Goal: Check status: Check status

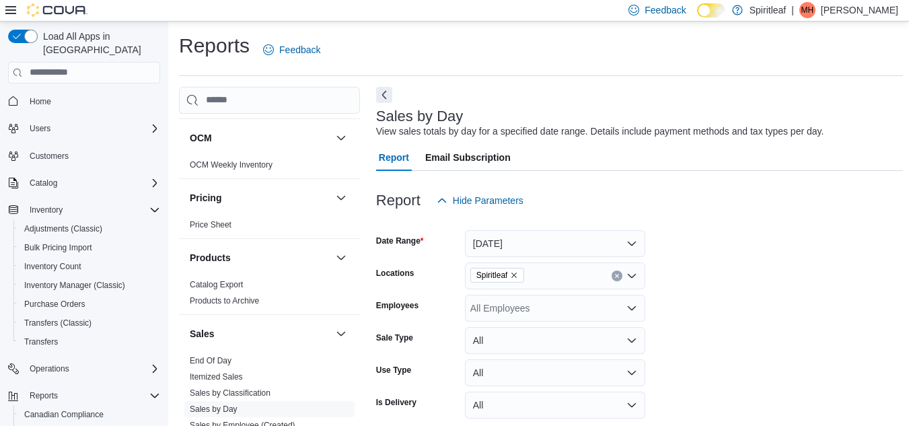
scroll to position [840, 0]
click at [219, 355] on link "End Of Day" at bounding box center [211, 359] width 42 height 9
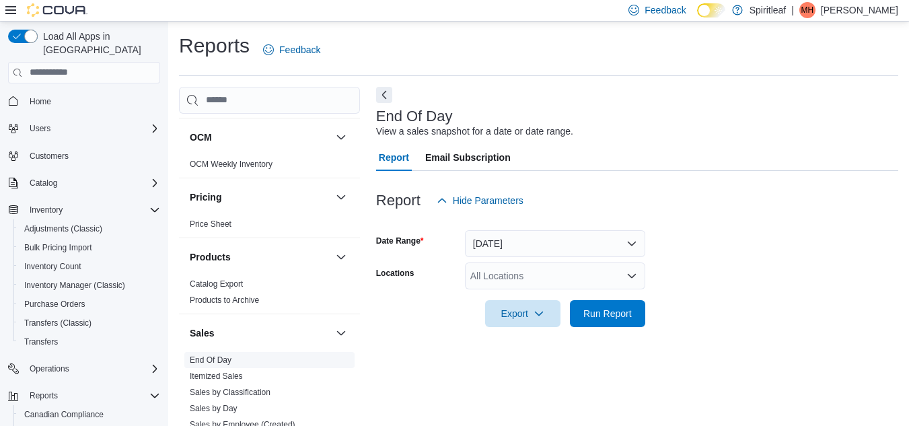
scroll to position [17, 0]
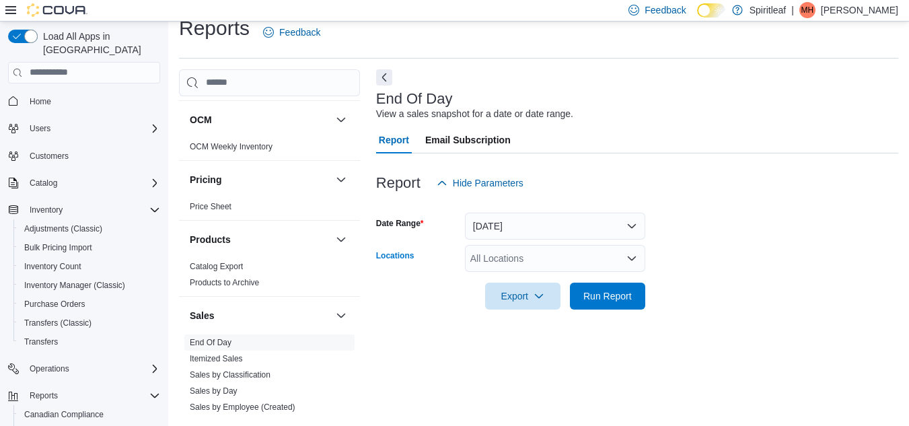
click at [519, 258] on div "All Locations" at bounding box center [555, 258] width 180 height 27
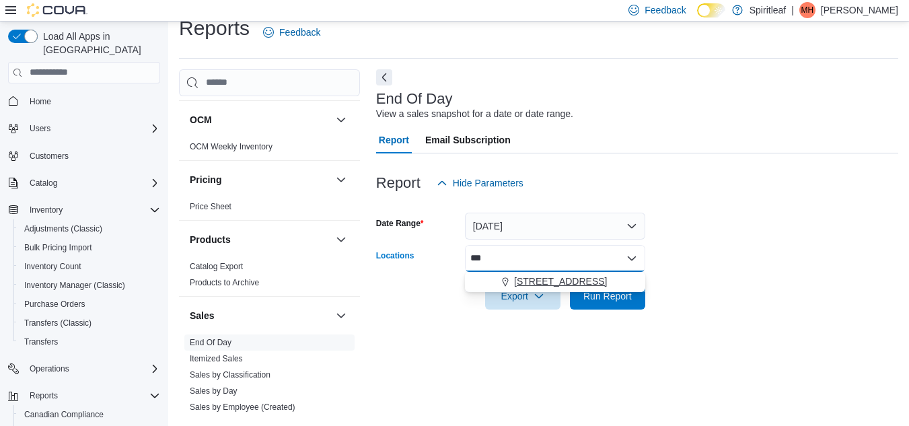
type input "***"
click at [540, 289] on button "564 - Spiritleaf Queen St E Beaches (Toronto)" at bounding box center [555, 282] width 180 height 20
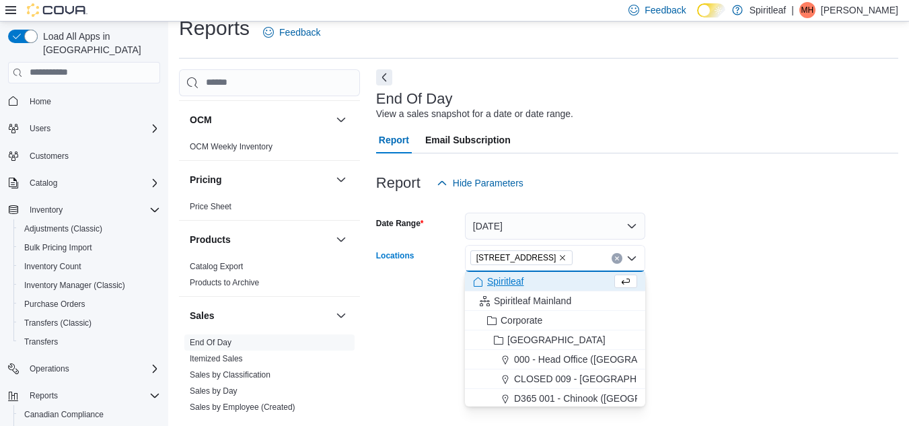
click at [719, 263] on form "Date Range Today Locations 564 - Spiritleaf Queen St E Beaches (Toronto) Combo …" at bounding box center [637, 252] width 522 height 113
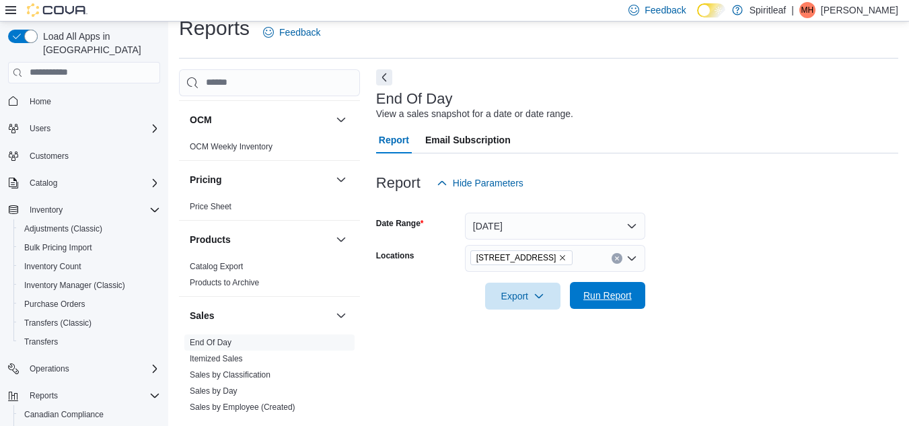
click at [624, 293] on span "Run Report" at bounding box center [607, 295] width 48 height 13
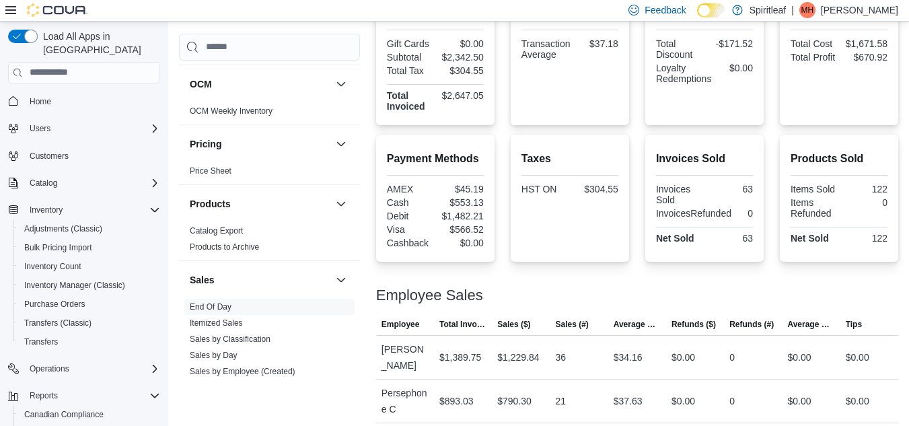
scroll to position [373, 0]
